Goal: Transaction & Acquisition: Purchase product/service

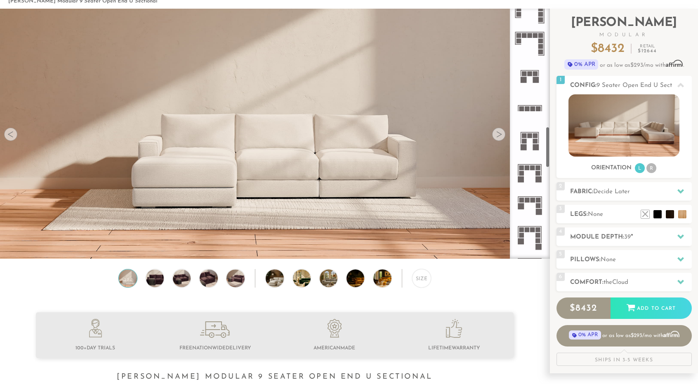
scroll to position [723, 0]
click at [530, 167] on rect at bounding box center [532, 168] width 5 height 5
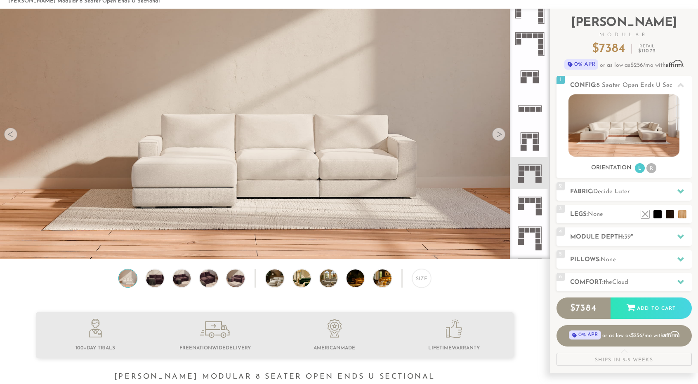
click at [499, 136] on div at bounding box center [498, 134] width 13 height 13
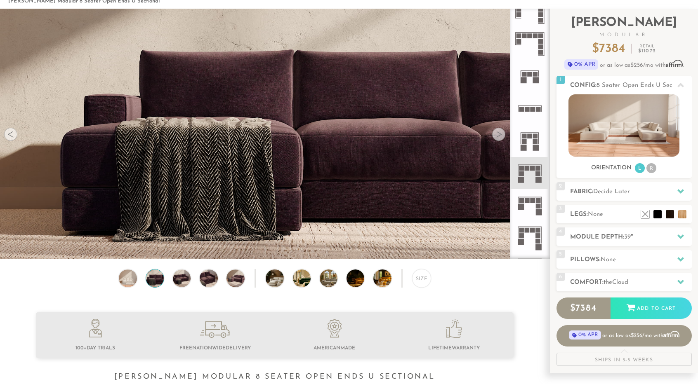
click at [499, 136] on div at bounding box center [498, 134] width 13 height 13
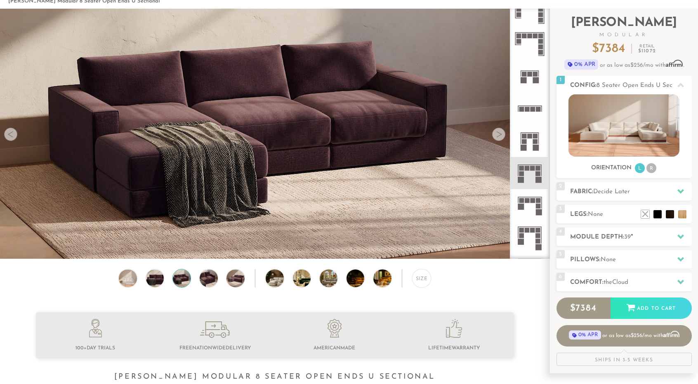
click at [499, 136] on div at bounding box center [498, 134] width 13 height 13
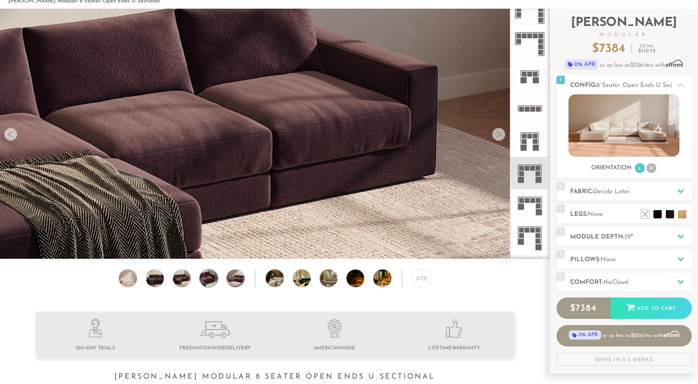
click at [499, 136] on div at bounding box center [498, 134] width 13 height 13
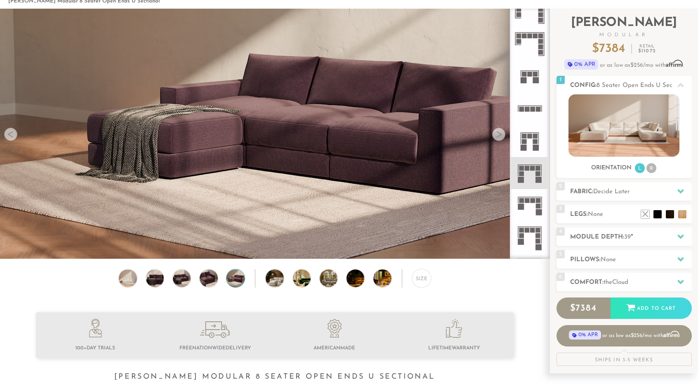
click at [499, 136] on div at bounding box center [498, 134] width 13 height 13
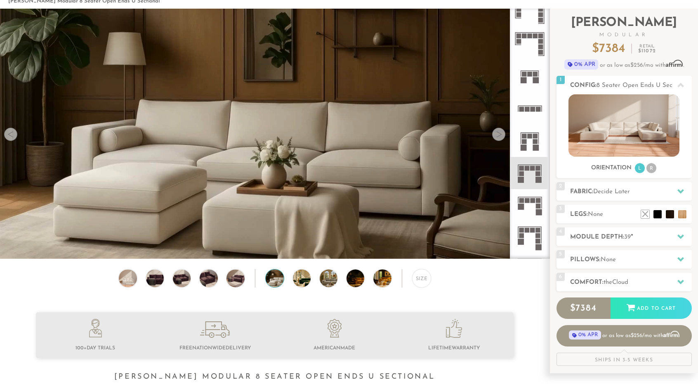
click at [499, 136] on div at bounding box center [498, 134] width 13 height 13
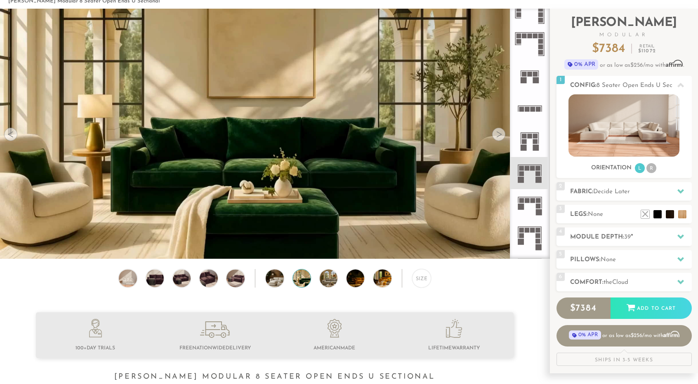
click at [499, 136] on div at bounding box center [498, 134] width 13 height 13
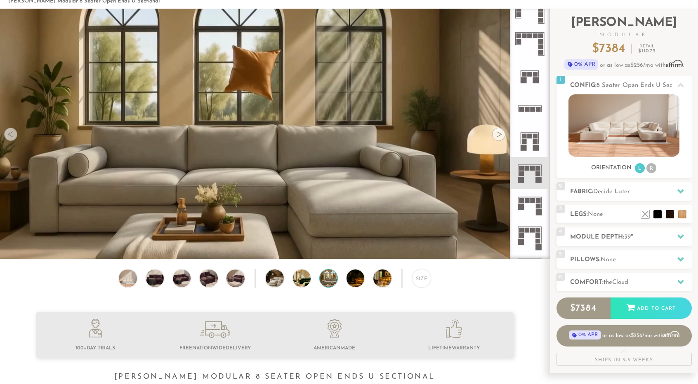
click at [499, 136] on div at bounding box center [498, 134] width 13 height 13
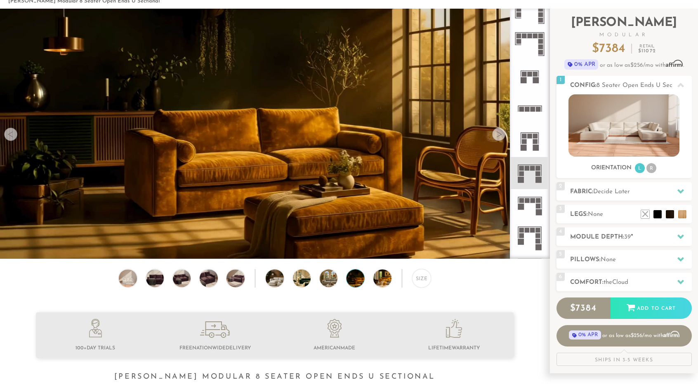
click at [499, 136] on div at bounding box center [498, 134] width 13 height 13
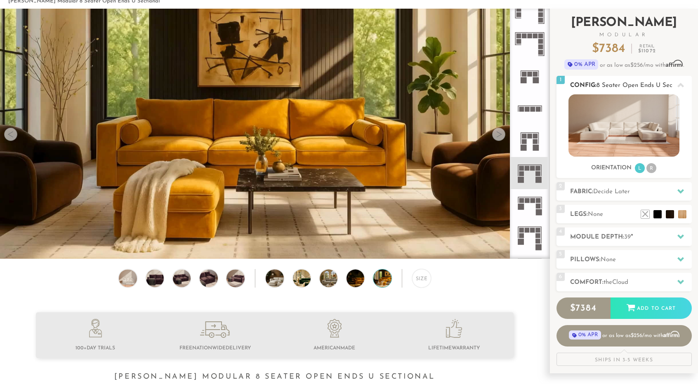
click at [652, 169] on li "R" at bounding box center [651, 168] width 10 height 10
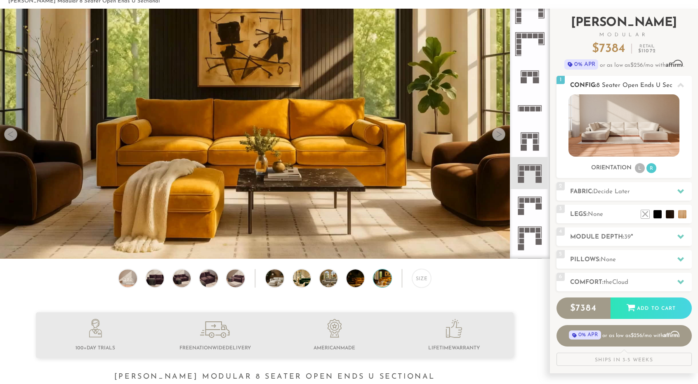
click at [639, 167] on li "L" at bounding box center [640, 168] width 10 height 10
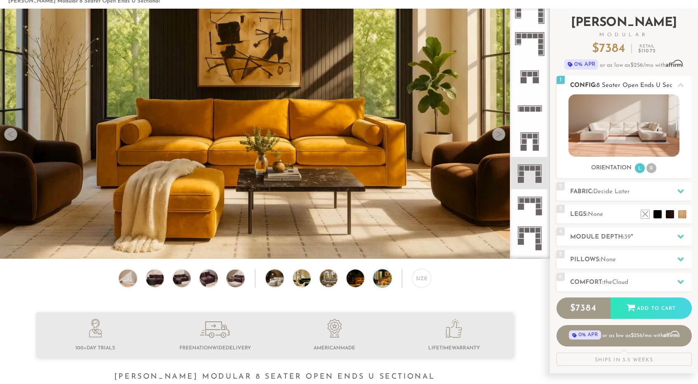
click at [653, 169] on li "R" at bounding box center [651, 168] width 10 height 10
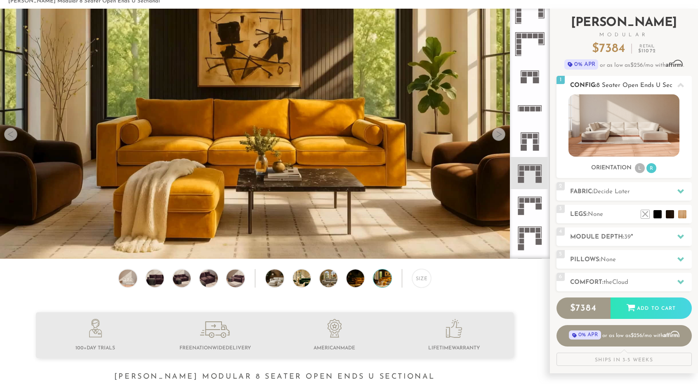
click at [640, 168] on li "L" at bounding box center [640, 168] width 10 height 10
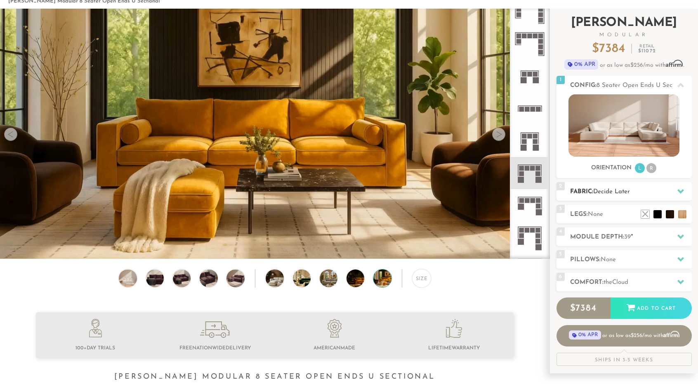
click at [626, 188] on h2 "Fabric: Decide Later" at bounding box center [631, 191] width 122 height 9
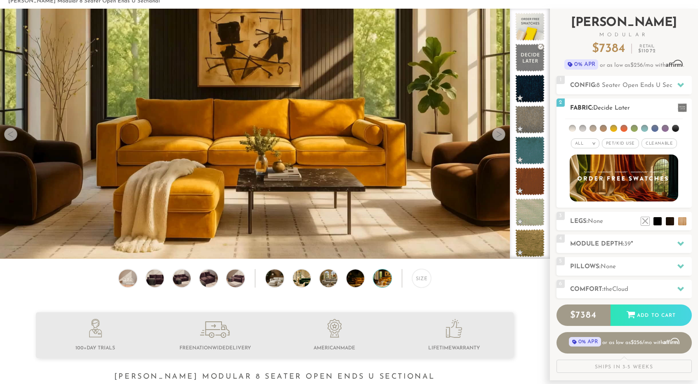
click at [660, 144] on span "Cleanable x" at bounding box center [658, 144] width 35 height 10
click at [627, 144] on span "Pet/Kid Use x" at bounding box center [616, 144] width 37 height 10
click at [656, 222] on li at bounding box center [644, 209] width 33 height 33
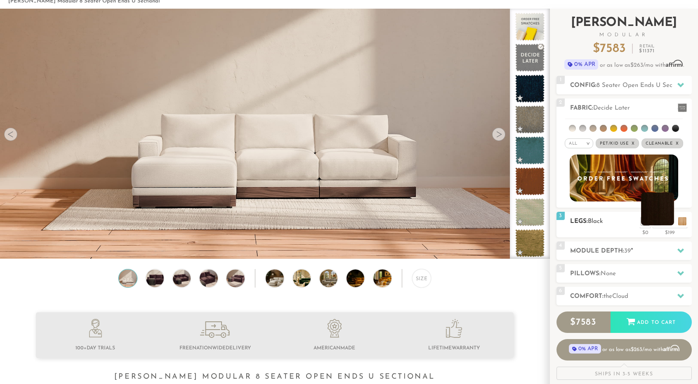
click at [668, 221] on li at bounding box center [657, 209] width 33 height 33
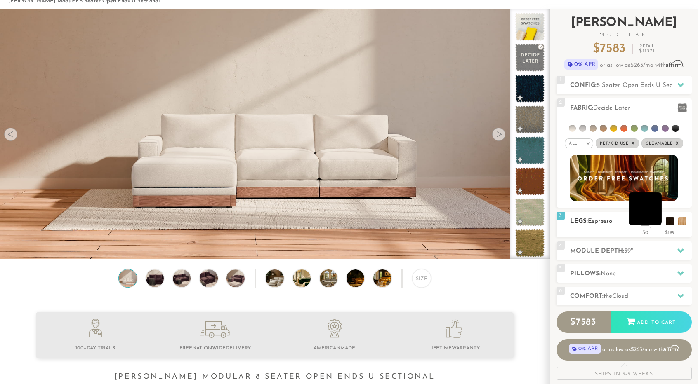
click at [656, 221] on li at bounding box center [644, 209] width 33 height 33
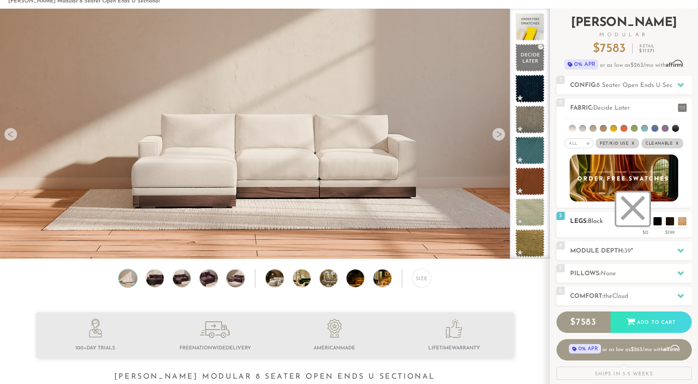
click at [643, 223] on li at bounding box center [632, 209] width 33 height 33
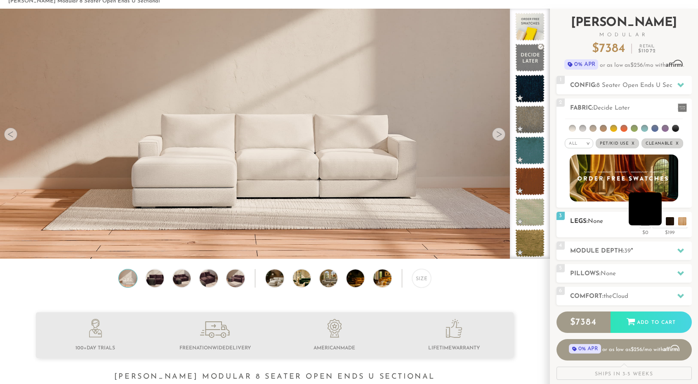
click at [653, 222] on li at bounding box center [644, 209] width 33 height 33
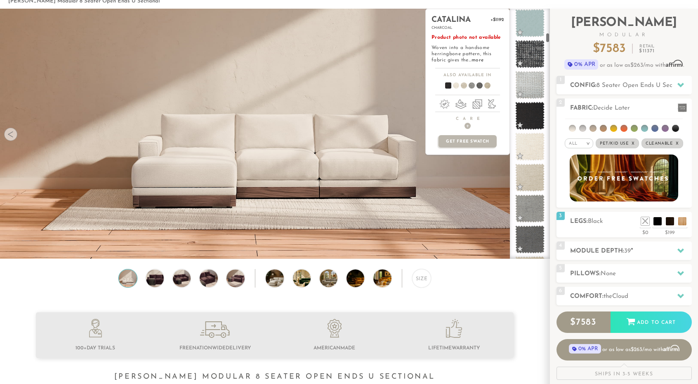
scroll to position [626, 0]
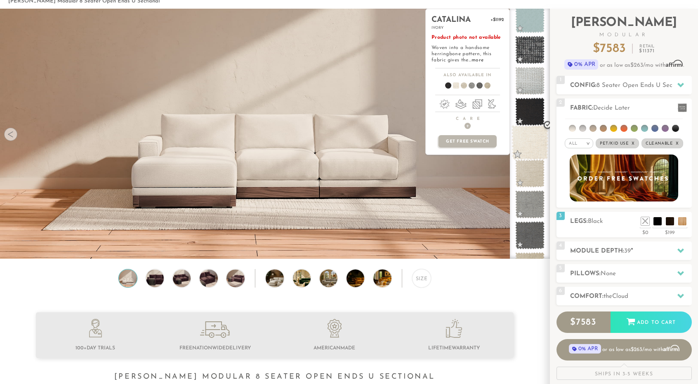
click at [525, 140] on span at bounding box center [529, 142] width 37 height 35
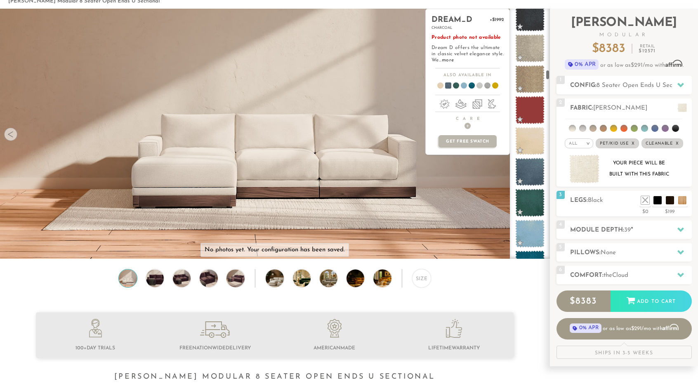
scroll to position [1581, 0]
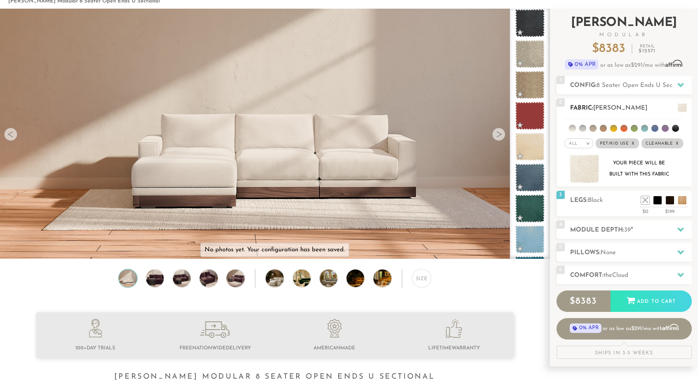
click at [574, 129] on li at bounding box center [572, 128] width 7 height 7
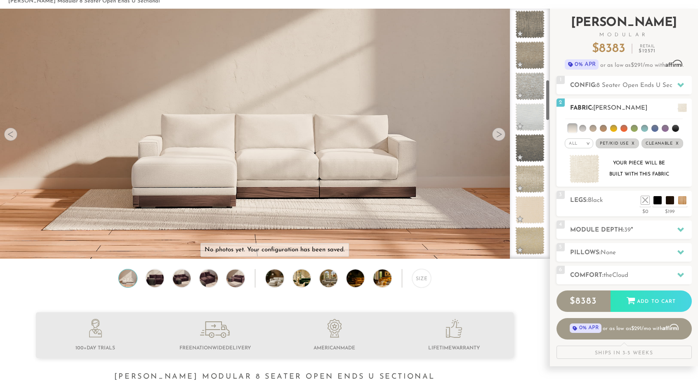
scroll to position [437, 0]
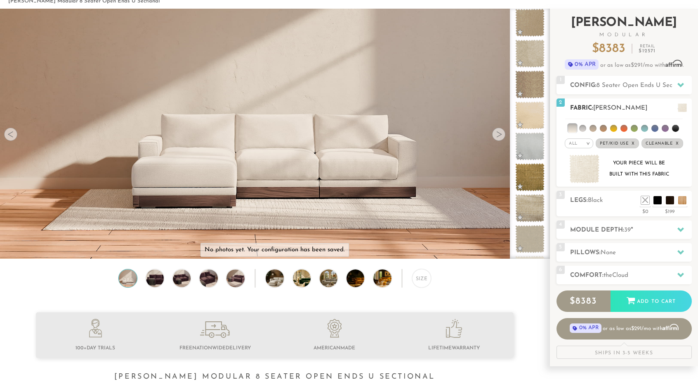
click at [583, 128] on li at bounding box center [582, 128] width 7 height 7
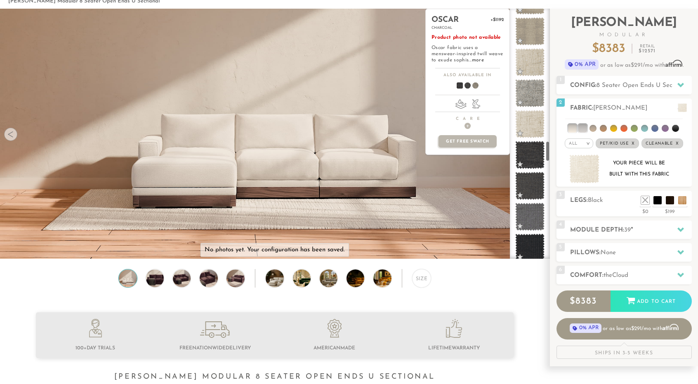
scroll to position [1605, 0]
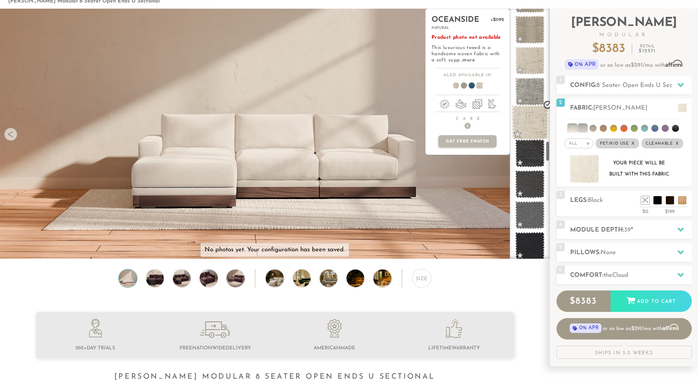
click at [529, 127] on span at bounding box center [529, 122] width 37 height 35
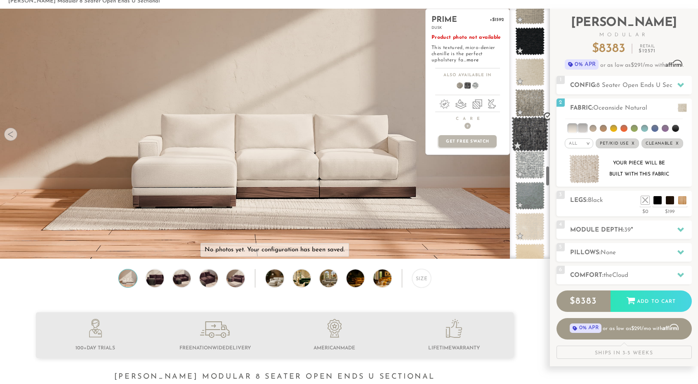
scroll to position [1904, 0]
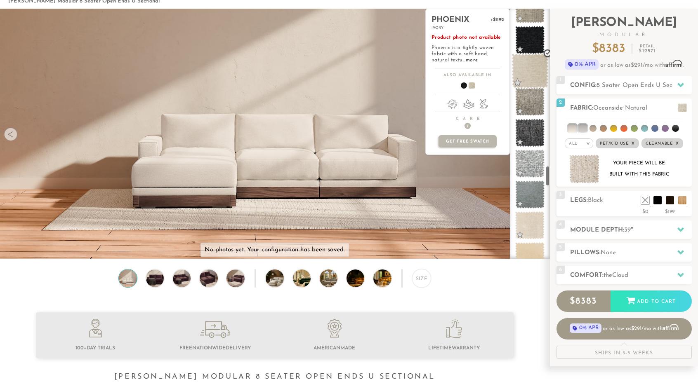
click at [531, 75] on span at bounding box center [529, 71] width 37 height 35
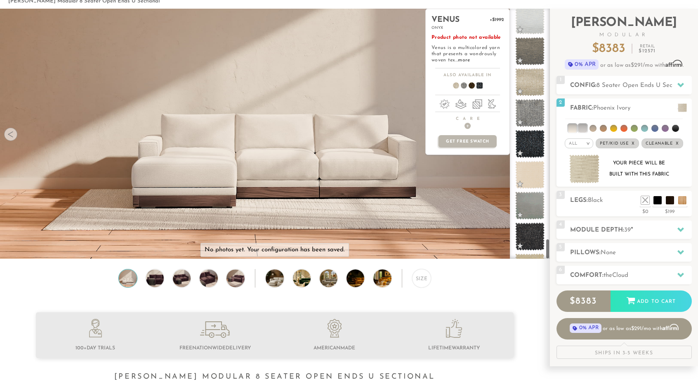
scroll to position [2791, 0]
click at [536, 172] on span at bounding box center [529, 174] width 37 height 35
click at [529, 84] on span at bounding box center [529, 81] width 37 height 35
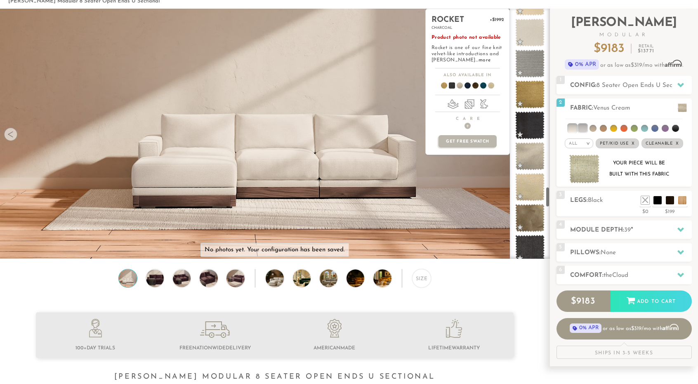
scroll to position [2157, 0]
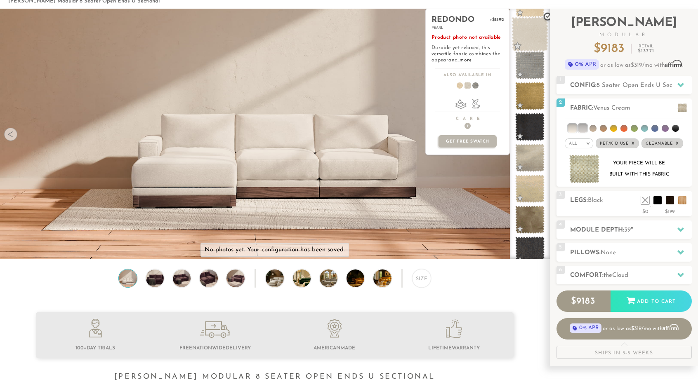
click at [534, 36] on span at bounding box center [529, 34] width 37 height 35
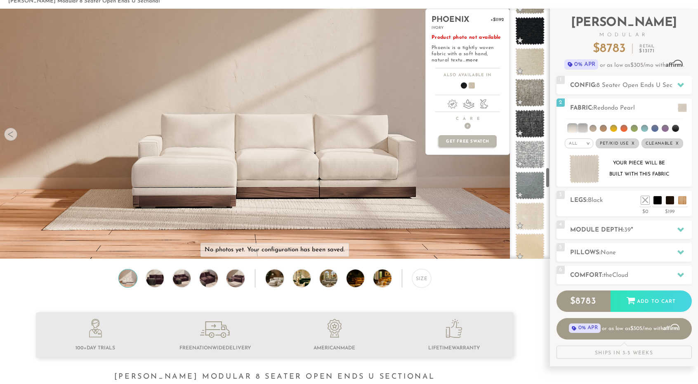
scroll to position [1911, 0]
click at [533, 54] on span at bounding box center [529, 64] width 29 height 28
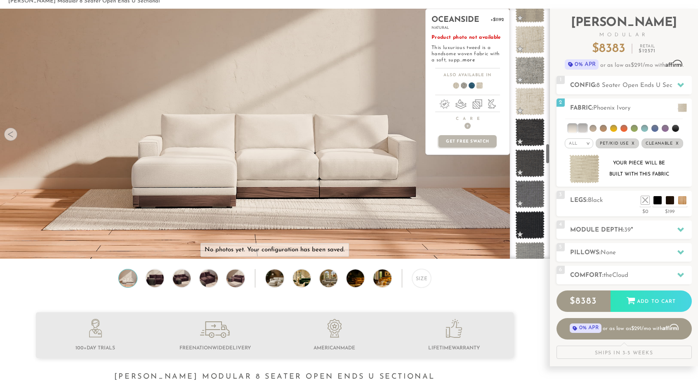
scroll to position [1624, 0]
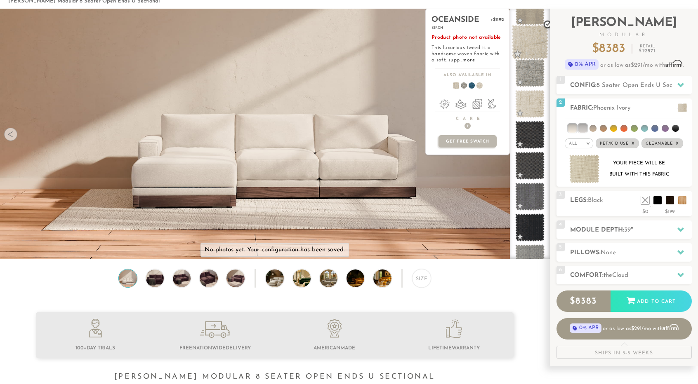
click at [533, 48] on span at bounding box center [529, 42] width 37 height 35
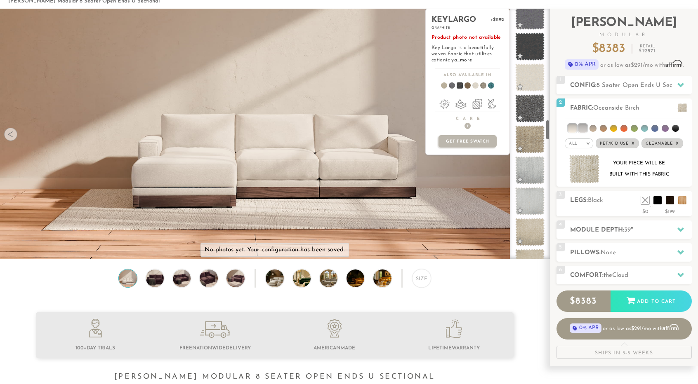
scroll to position [1336, 0]
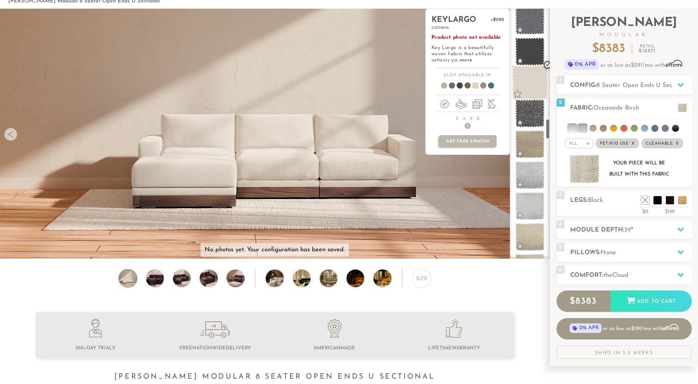
click at [526, 75] on span at bounding box center [529, 82] width 37 height 35
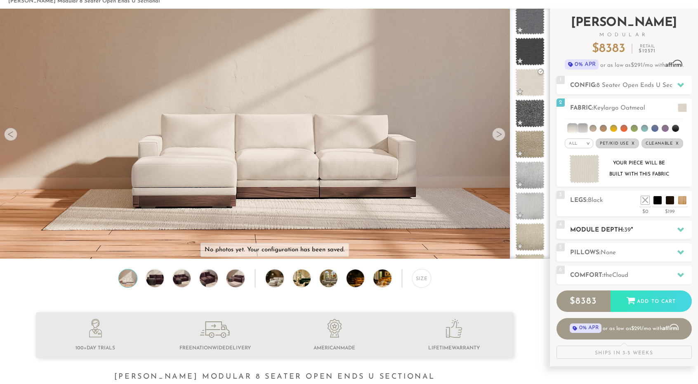
click at [630, 231] on span "39" at bounding box center [627, 230] width 7 height 6
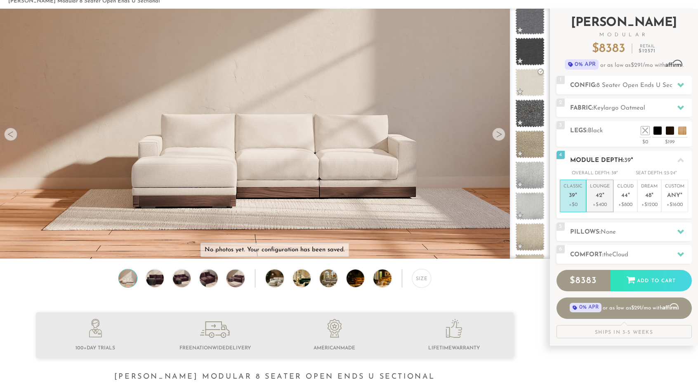
click at [603, 203] on p "+$400" at bounding box center [600, 204] width 20 height 7
click at [625, 198] on span "44" at bounding box center [624, 196] width 7 height 7
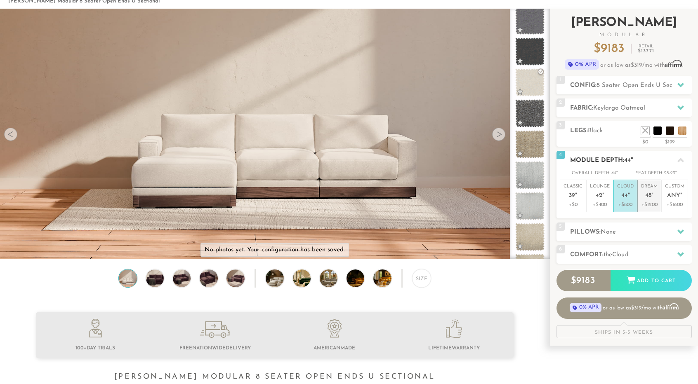
click at [643, 197] on p "Dream 48 "" at bounding box center [649, 192] width 16 height 18
click at [612, 233] on span "None" at bounding box center [607, 232] width 15 height 6
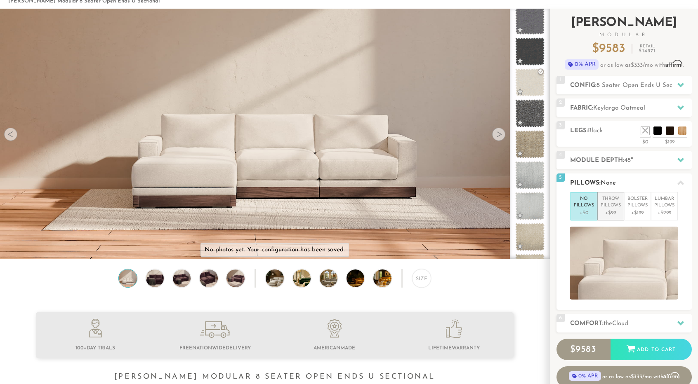
click at [612, 204] on p "Throw Pillows" at bounding box center [610, 203] width 20 height 14
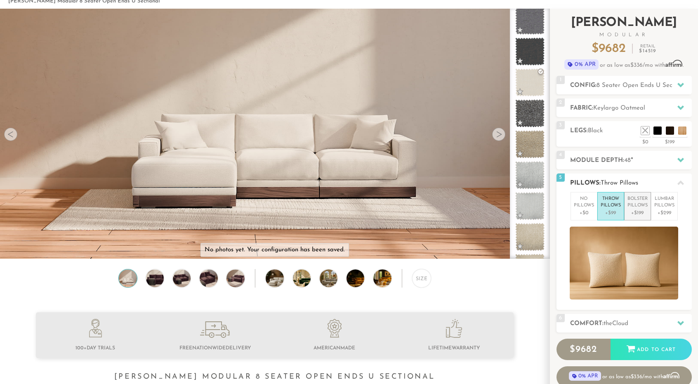
click at [639, 204] on p "Bolster Pillows" at bounding box center [637, 203] width 20 height 14
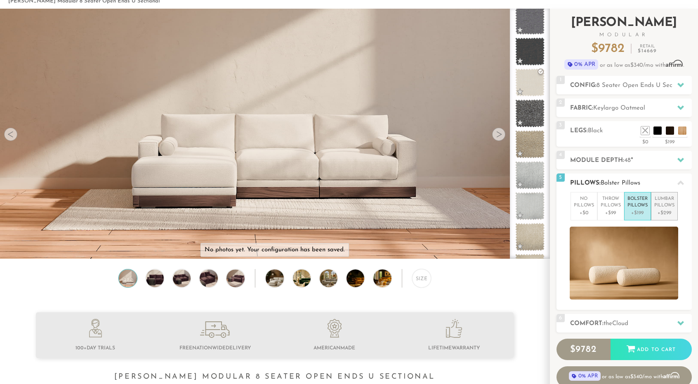
click at [663, 206] on p "Lumbar Pillows" at bounding box center [664, 203] width 20 height 14
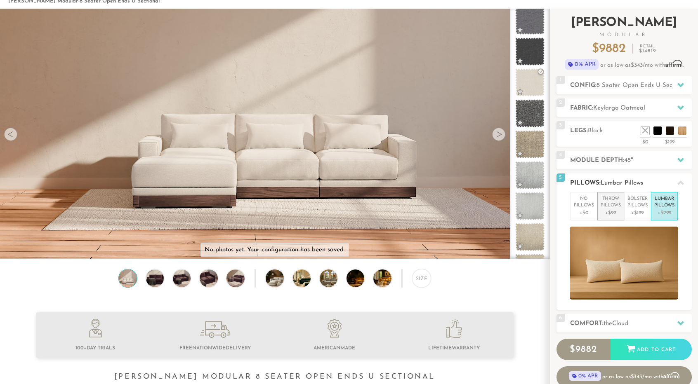
click at [612, 203] on p "Throw Pillows" at bounding box center [610, 203] width 20 height 14
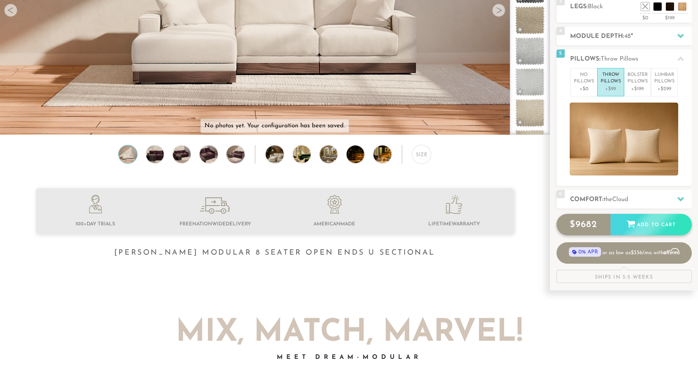
scroll to position [167, 0]
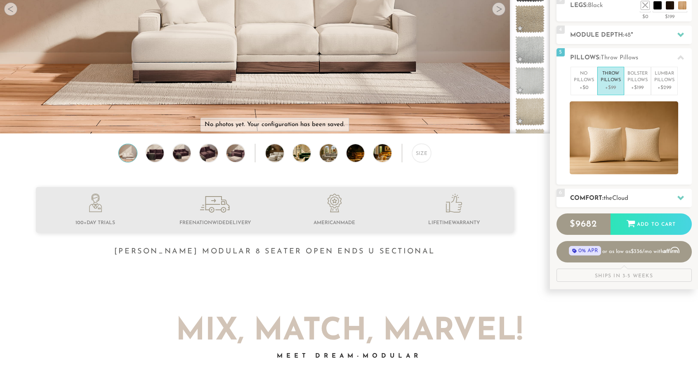
click at [620, 196] on span "Cloud" at bounding box center [620, 198] width 16 height 6
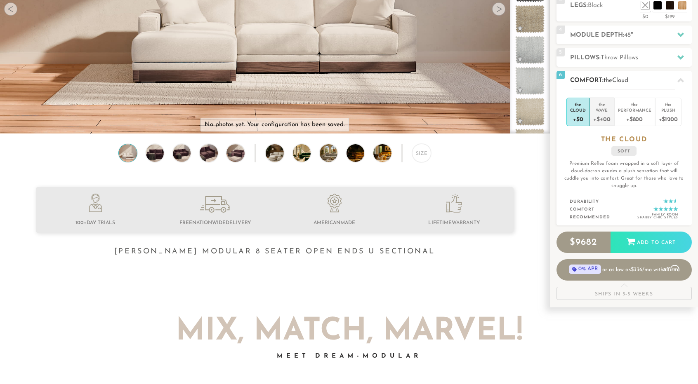
click at [602, 114] on div "+$400" at bounding box center [601, 119] width 17 height 12
click at [628, 115] on div "+$800" at bounding box center [634, 119] width 33 height 12
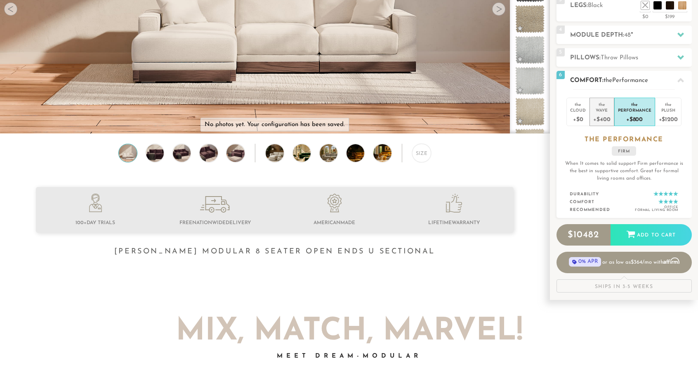
click at [602, 117] on div "+$400" at bounding box center [601, 119] width 17 height 12
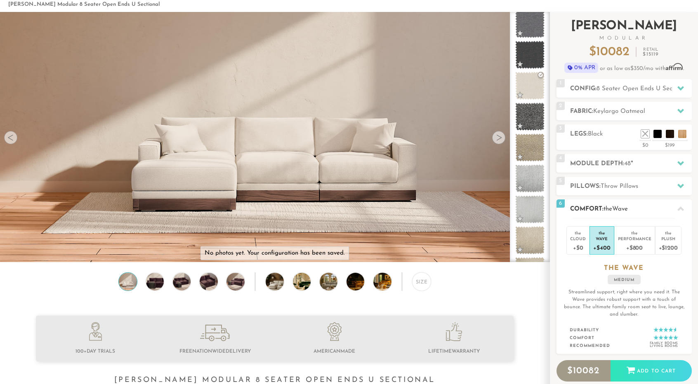
scroll to position [0, 0]
